Goal: Find specific page/section: Find specific page/section

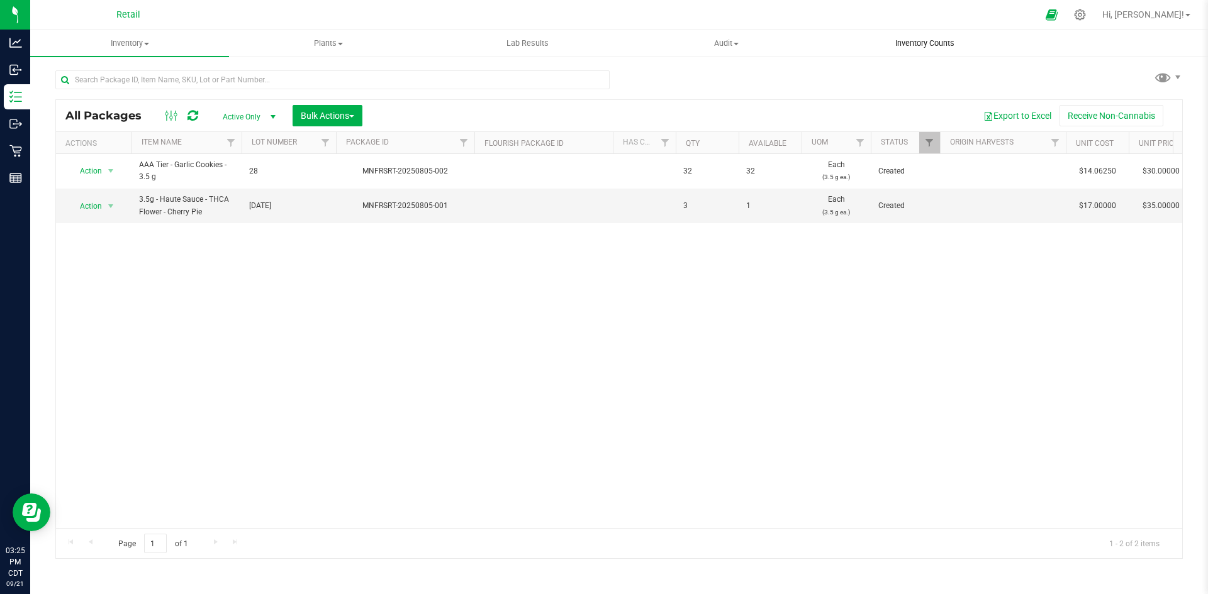
click at [950, 48] on span "Inventory Counts" at bounding box center [924, 43] width 93 height 11
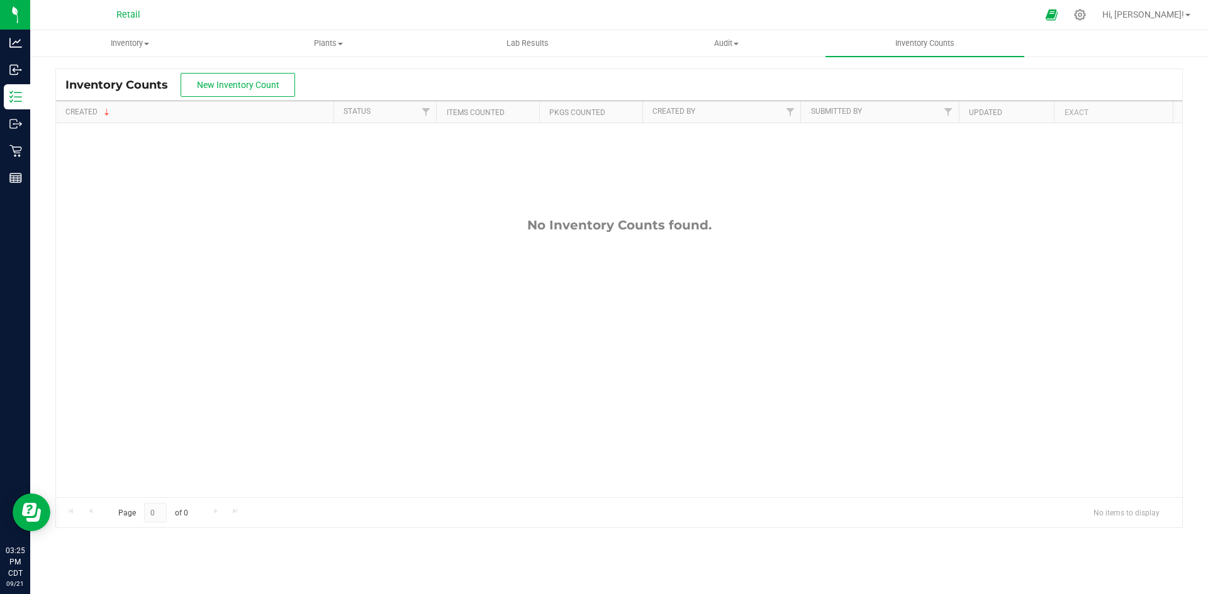
click at [345, 225] on div "No Inventory Counts found." at bounding box center [619, 225] width 1126 height 15
drag, startPoint x: 341, startPoint y: 224, endPoint x: 334, endPoint y: 224, distance: 6.9
drag, startPoint x: 334, startPoint y: 224, endPoint x: 240, endPoint y: 217, distance: 94.6
click at [240, 218] on div "No Inventory Counts found." at bounding box center [619, 225] width 1126 height 15
click at [202, 80] on span "New Inventory Count" at bounding box center [238, 85] width 82 height 10
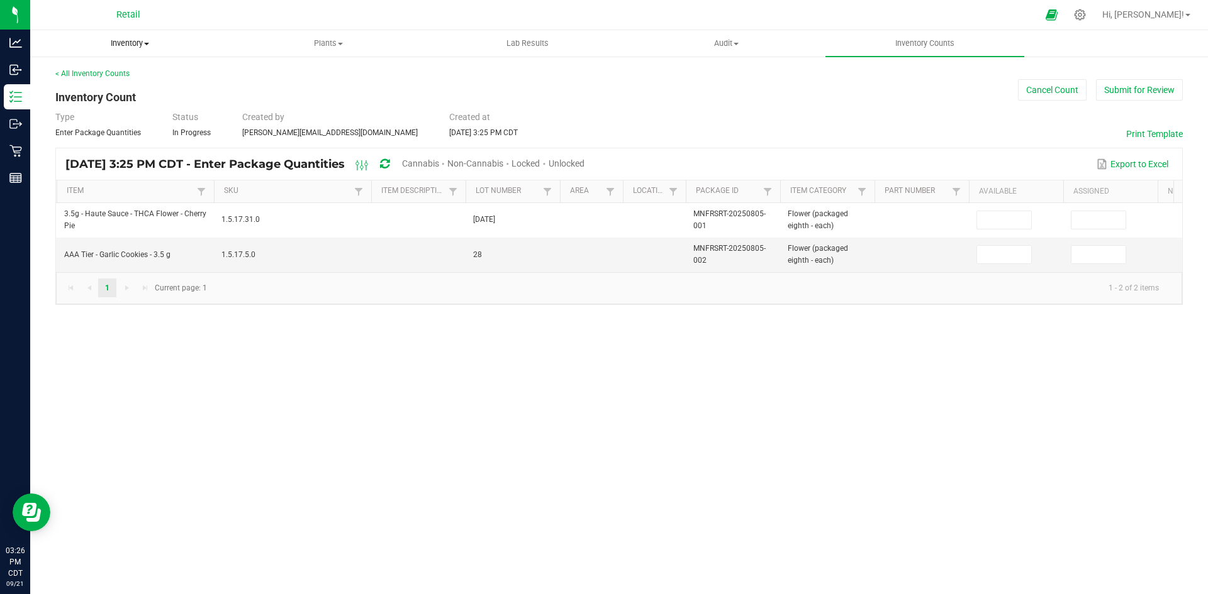
click at [140, 45] on span "Inventory" at bounding box center [129, 43] width 197 height 11
click at [137, 94] on li "All inventory" at bounding box center [129, 91] width 199 height 15
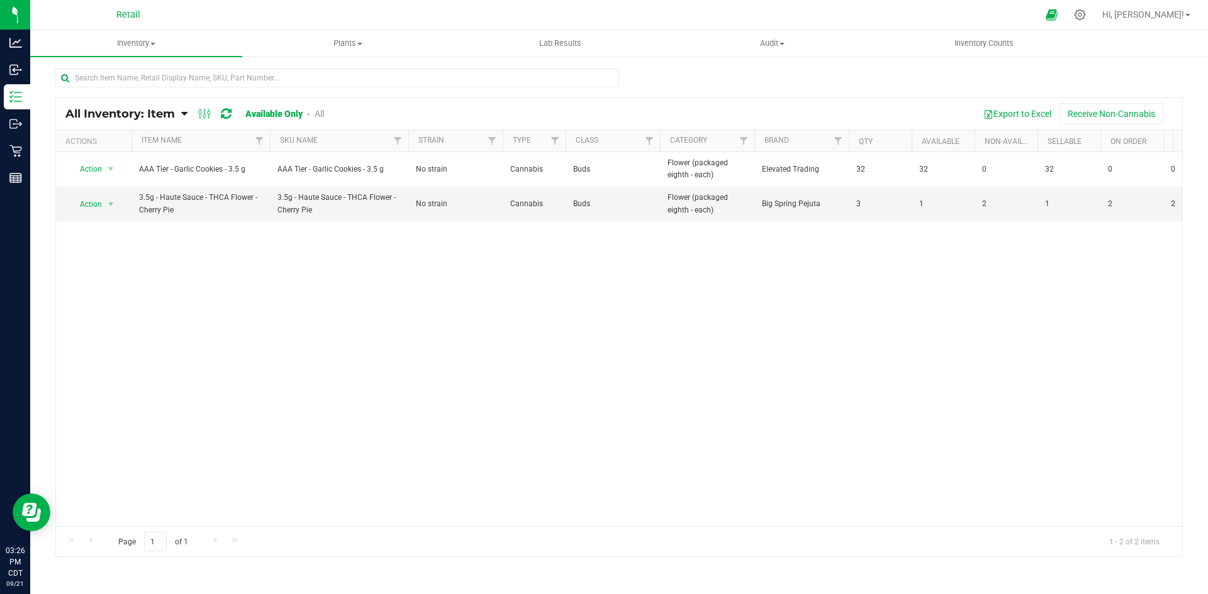
click at [179, 113] on link "All Inventory: Item" at bounding box center [123, 114] width 116 height 14
drag, startPoint x: 343, startPoint y: 481, endPoint x: 328, endPoint y: 404, distance: 78.3
click at [342, 474] on div "Action Action Global inventory View packages AAA Tier - Garlic Cookies - 3.5 g …" at bounding box center [619, 339] width 1126 height 374
click at [344, 353] on div "Action Action Global inventory View packages AAA Tier - Garlic Cookies - 3.5 g …" at bounding box center [619, 339] width 1126 height 374
drag, startPoint x: 346, startPoint y: 348, endPoint x: 340, endPoint y: 346, distance: 6.8
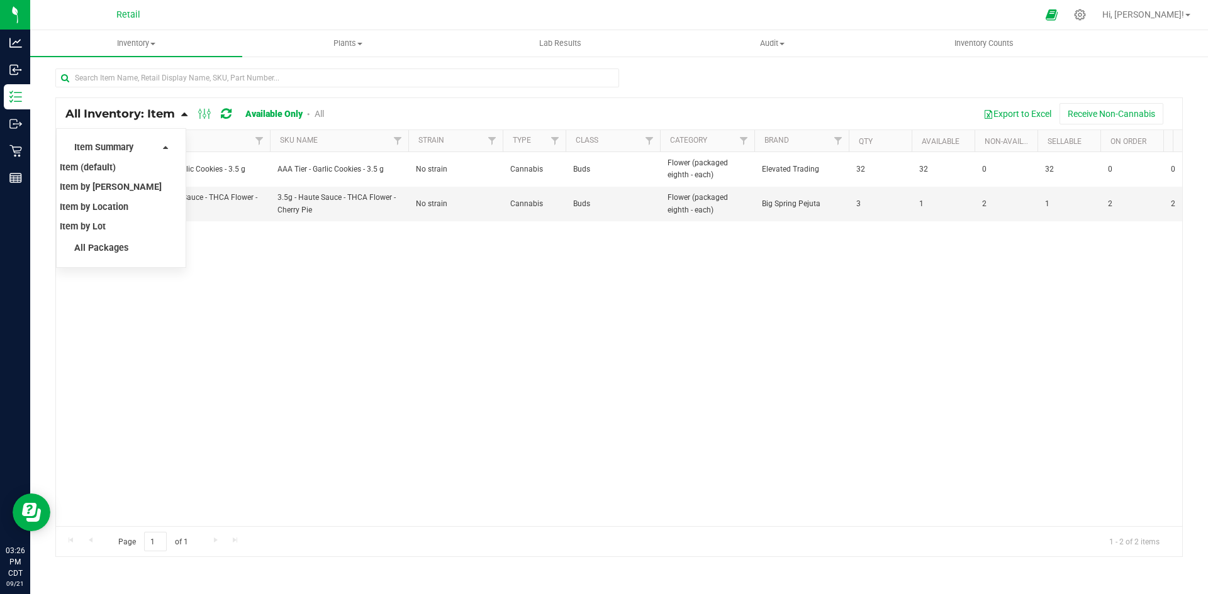
drag, startPoint x: 340, startPoint y: 346, endPoint x: 264, endPoint y: 349, distance: 75.5
click at [264, 349] on div "Action Action Global inventory View packages AAA Tier - Garlic Cookies - 3.5 g …" at bounding box center [619, 339] width 1126 height 374
click at [372, 382] on div "Action Action Global inventory View packages AAA Tier - Garlic Cookies - 3.5 g …" at bounding box center [619, 339] width 1126 height 374
click at [169, 147] on ul "Item Summary Item (default) Item by Strain Item by Location Item by Lot All Pac…" at bounding box center [121, 198] width 130 height 140
click at [164, 147] on icon at bounding box center [165, 147] width 5 height 9
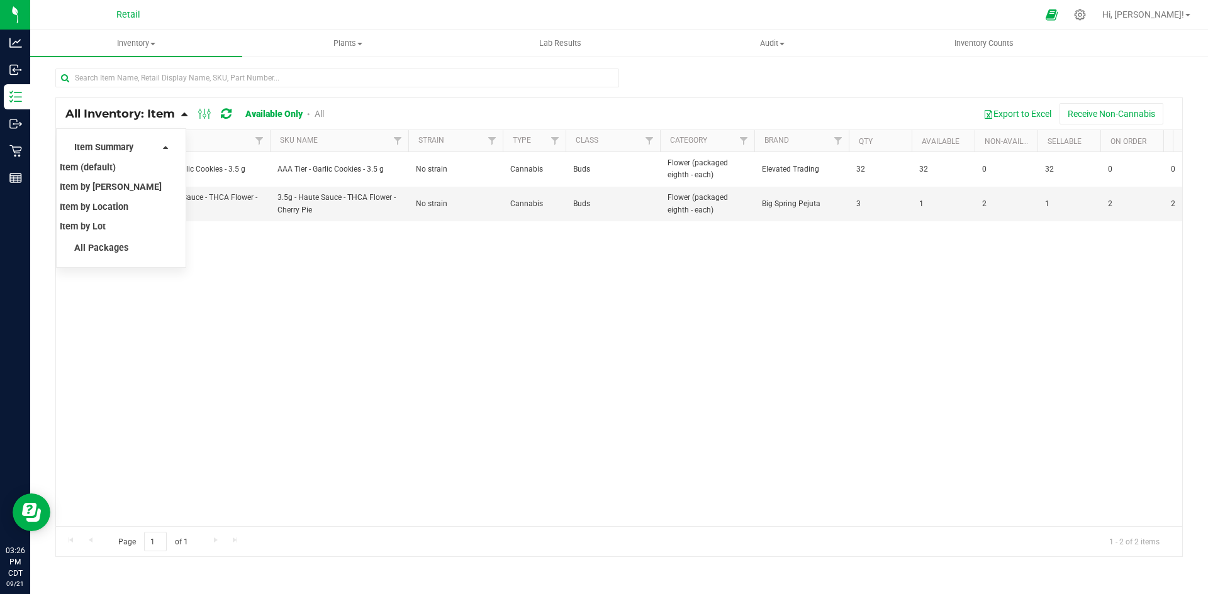
drag, startPoint x: 160, startPoint y: 147, endPoint x: 220, endPoint y: 139, distance: 60.8
click at [160, 148] on div "Item Summary Item (default) Item by Strain Item by Location Item by Lot" at bounding box center [121, 187] width 95 height 101
click at [504, 101] on div "All Inventory: Item Item Summary Item (default) Item by Strain Item by Location…" at bounding box center [619, 113] width 1126 height 31
click at [284, 118] on link "Available Only" at bounding box center [273, 114] width 57 height 10
drag, startPoint x: 186, startPoint y: 104, endPoint x: 187, endPoint y: 114, distance: 10.1
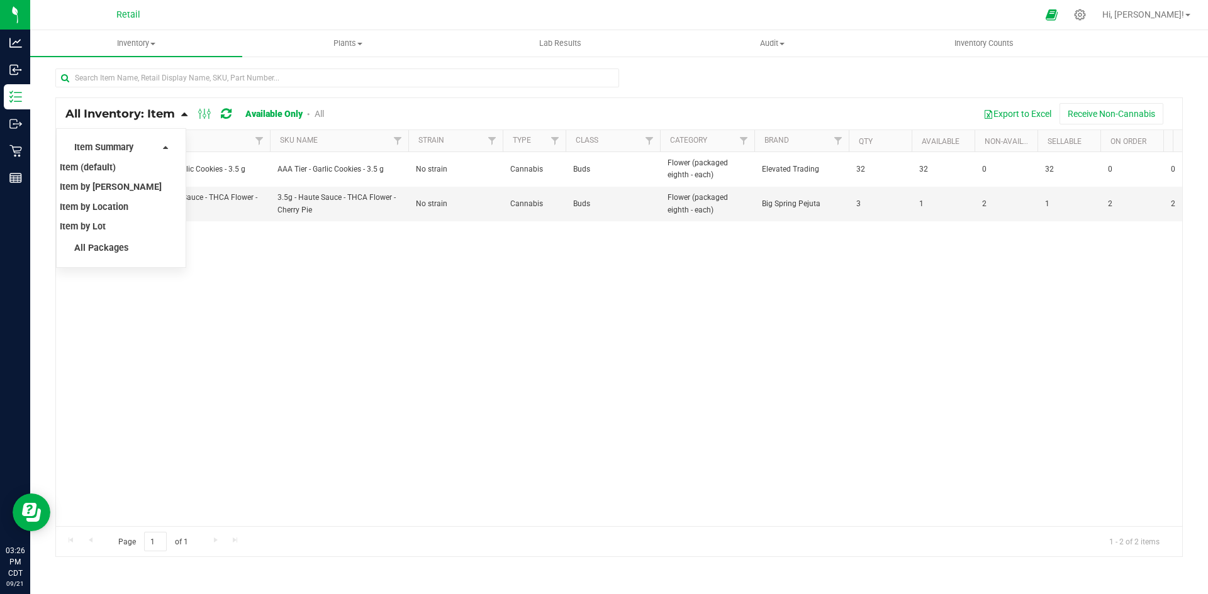
click at [186, 106] on div "All Inventory: Item Item Summary Item (default) Item by Strain Item by Location…" at bounding box center [619, 113] width 1126 height 31
click at [189, 118] on div "All Inventory: Item Item Summary Item (default) Item by Strain Item by Location…" at bounding box center [203, 113] width 277 height 15
click at [187, 115] on icon at bounding box center [184, 113] width 6 height 11
click at [151, 269] on div "Action Action Global inventory View packages AAA Tier - Garlic Cookies - 3.5 g …" at bounding box center [619, 339] width 1126 height 374
drag, startPoint x: 152, startPoint y: 261, endPoint x: 545, endPoint y: 345, distance: 401.9
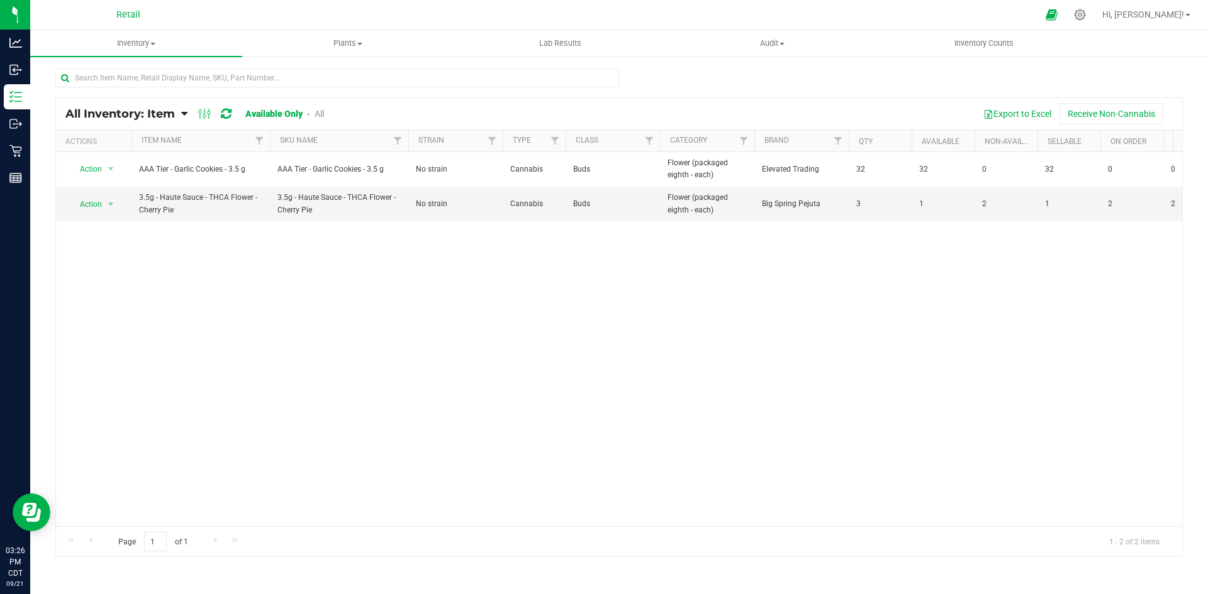
click at [545, 345] on div "Action Action Global inventory View packages AAA Tier - Garlic Cookies - 3.5 g …" at bounding box center [619, 339] width 1126 height 374
click at [545, 344] on div "Action Action Global inventory View packages AAA Tier - Garlic Cookies - 3.5 g …" at bounding box center [619, 339] width 1126 height 374
click at [104, 208] on span "select" at bounding box center [111, 205] width 16 height 18
click at [267, 336] on div "Action Action Global inventory View packages AAA Tier - Garlic Cookies - 3.5 g …" at bounding box center [619, 339] width 1126 height 374
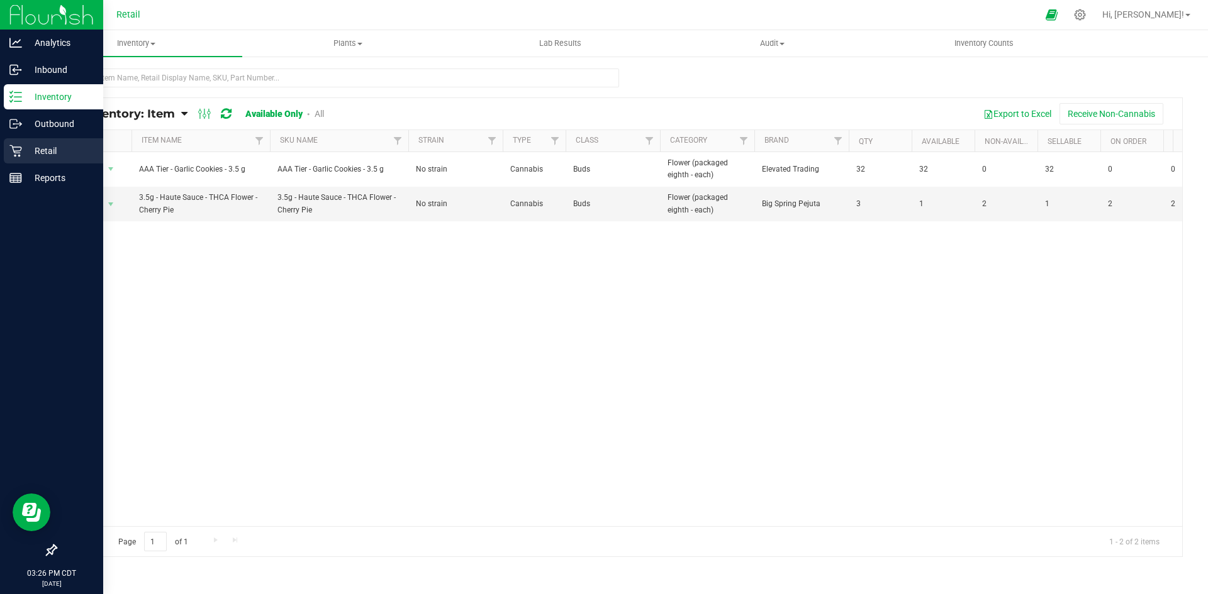
click at [48, 142] on div "Retail" at bounding box center [53, 150] width 99 height 25
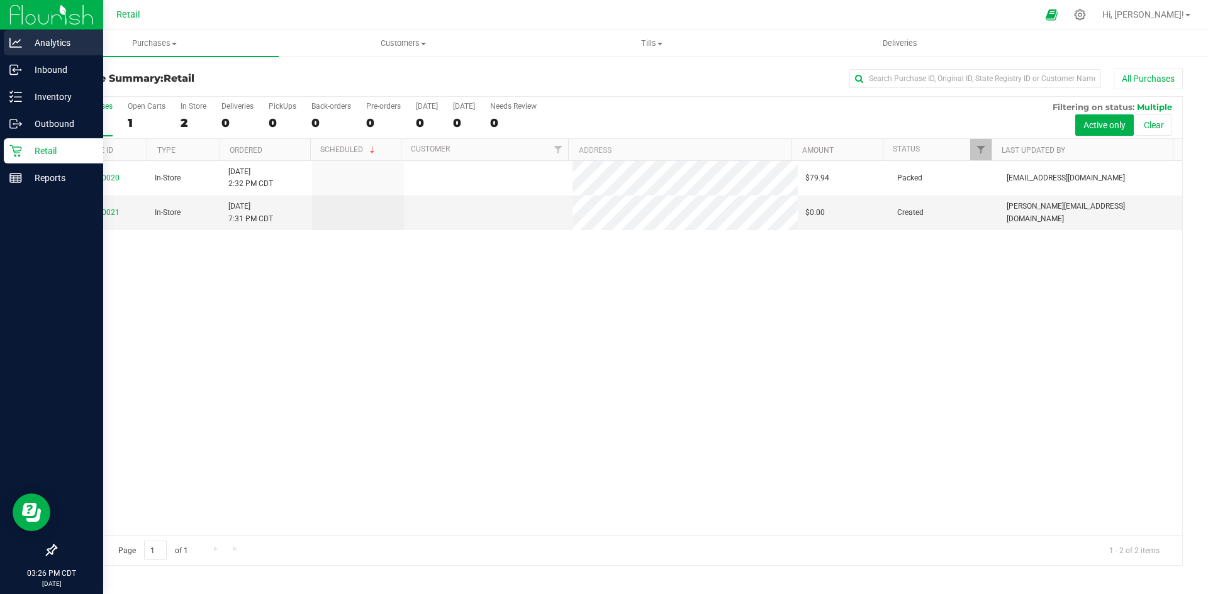
click at [73, 49] on p "Analytics" at bounding box center [59, 42] width 75 height 15
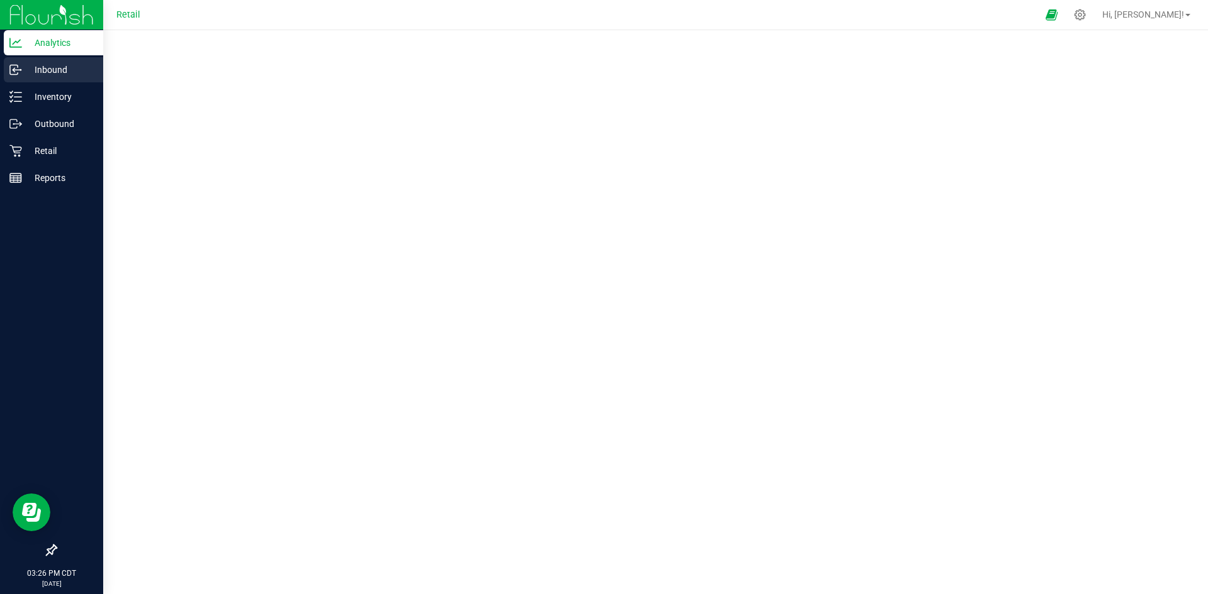
click at [21, 65] on icon at bounding box center [15, 70] width 13 height 13
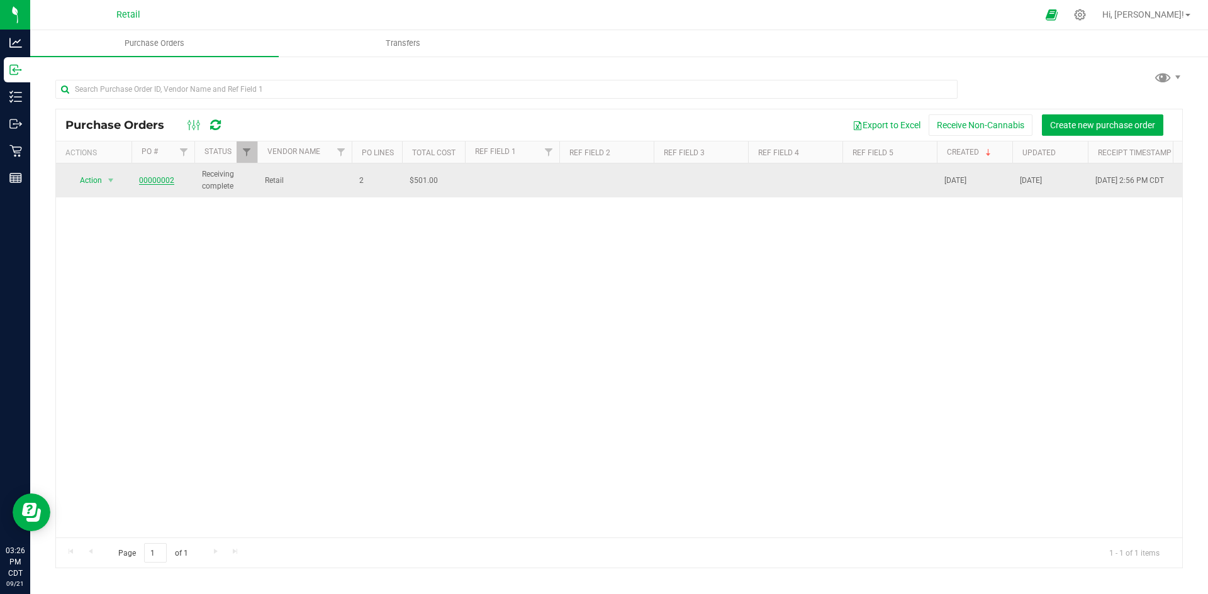
click at [170, 183] on link "00000002" at bounding box center [156, 180] width 35 height 9
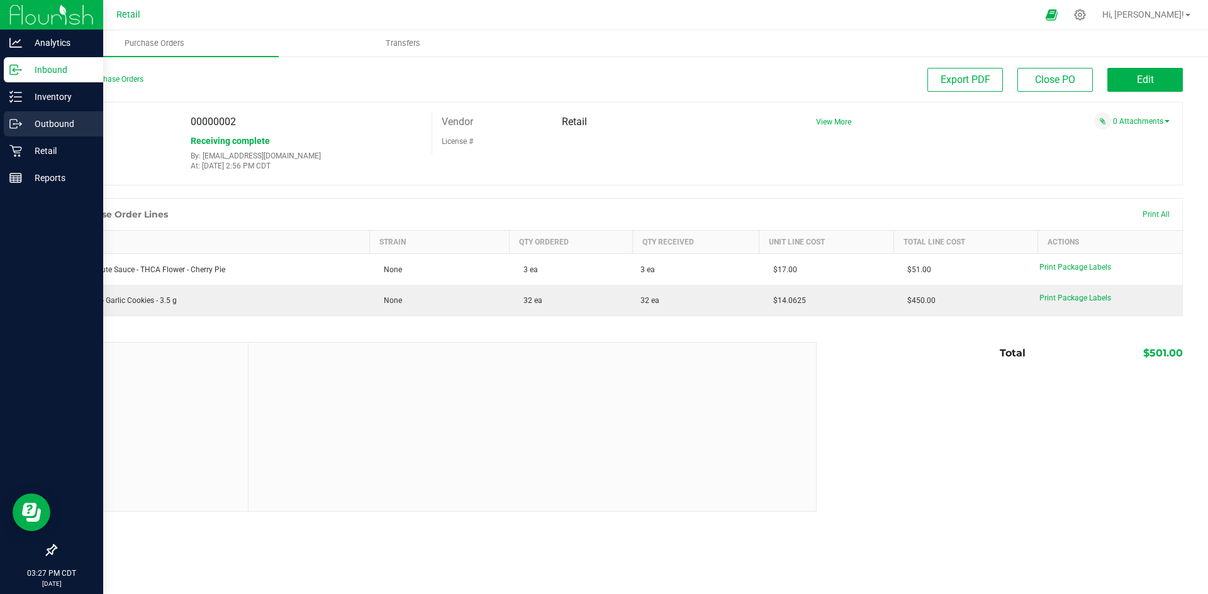
click at [23, 119] on p "Outbound" at bounding box center [59, 123] width 75 height 15
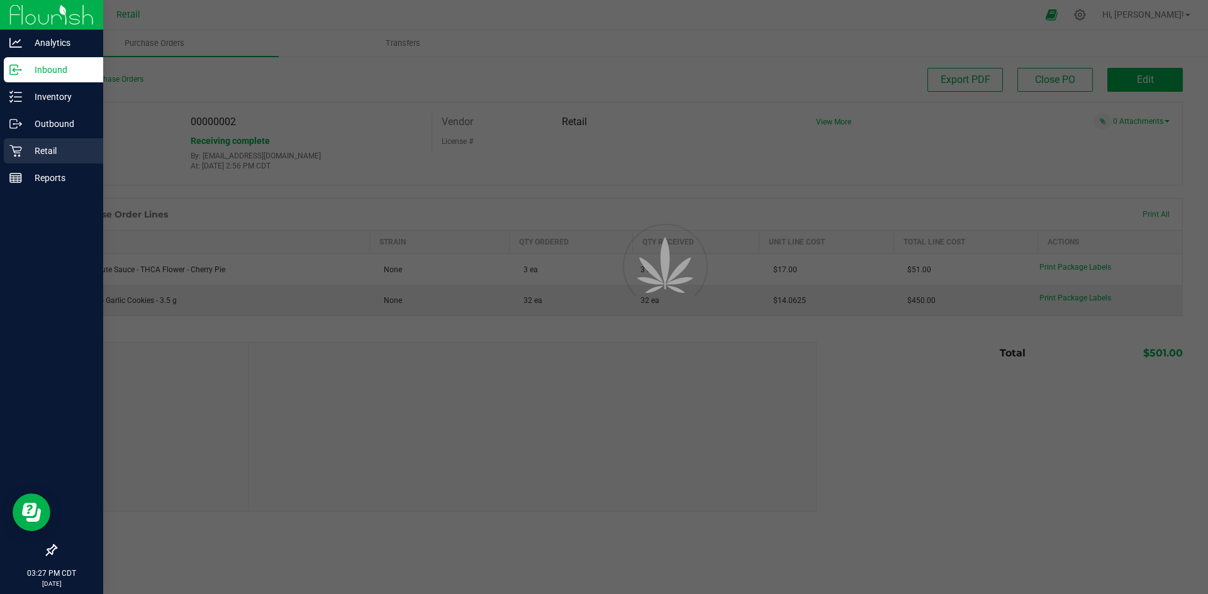
click at [29, 148] on p "Retail" at bounding box center [59, 150] width 75 height 15
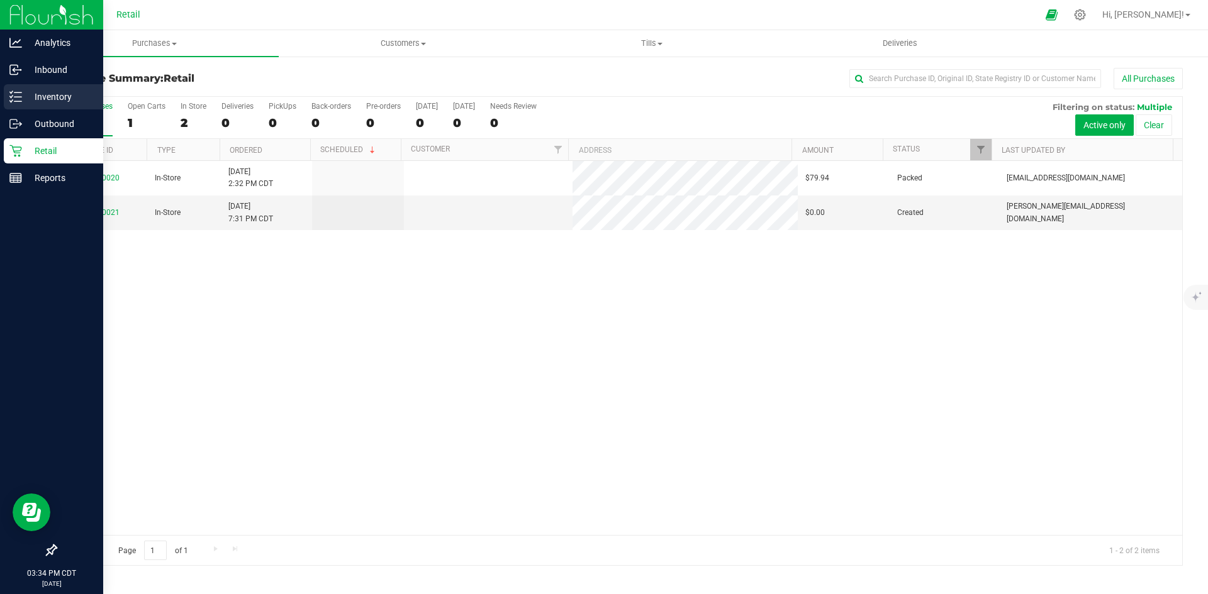
click at [64, 87] on div "Inventory" at bounding box center [53, 96] width 99 height 25
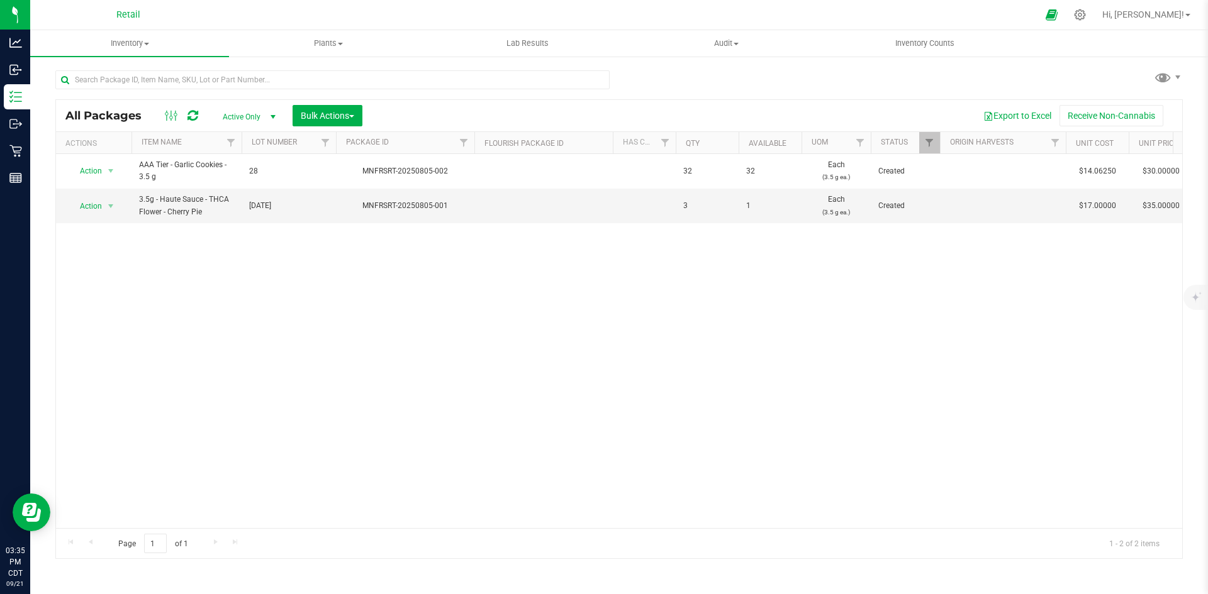
click at [257, 117] on span "Active Only" at bounding box center [246, 117] width 69 height 18
click at [246, 195] on li "All" at bounding box center [246, 193] width 68 height 19
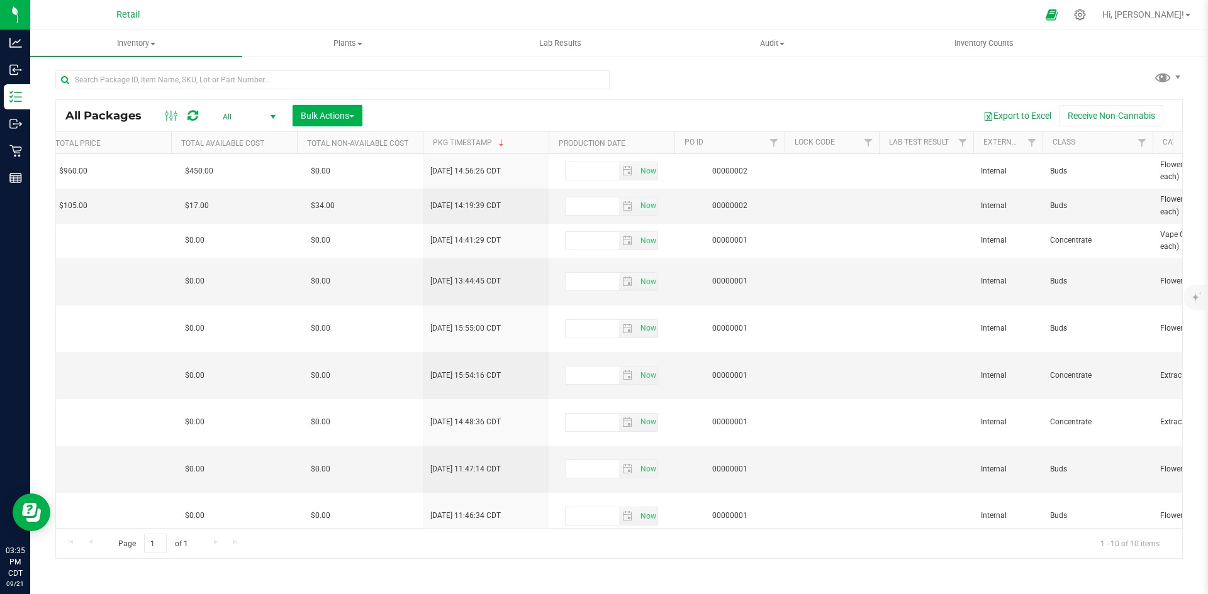
scroll to position [0, 1294]
